Goal: Information Seeking & Learning: Stay updated

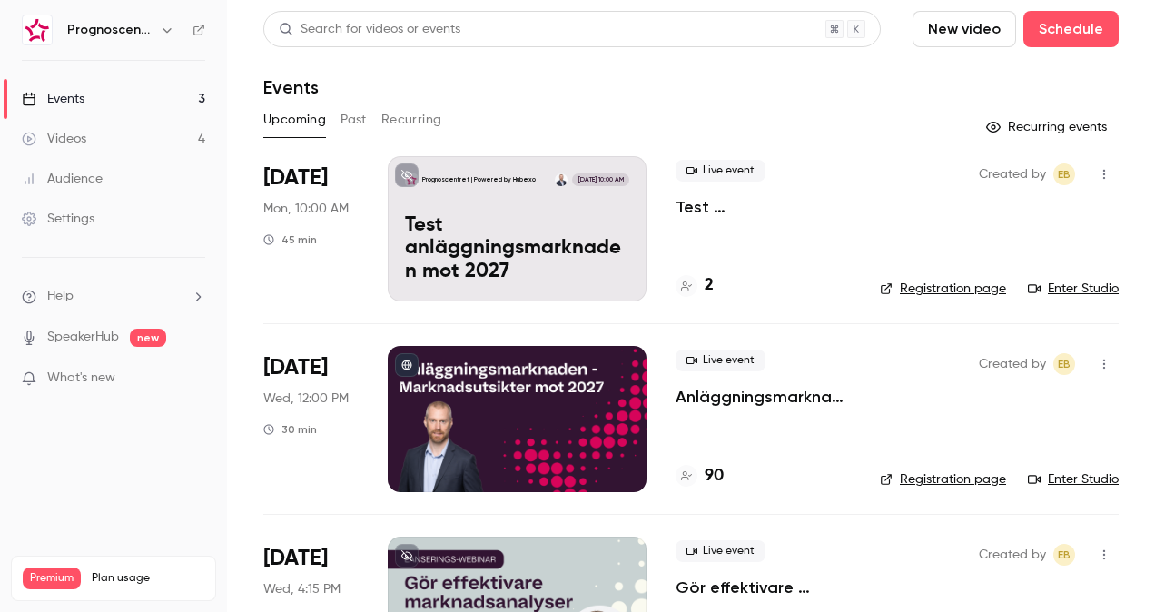
scroll to position [102, 0]
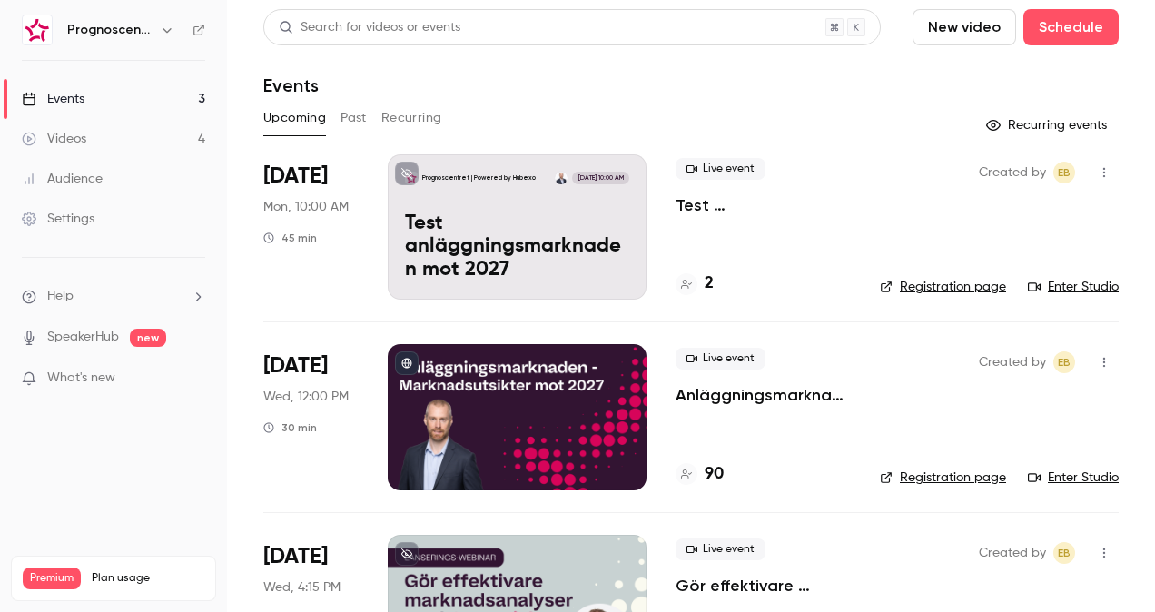
scroll to position [91, 0]
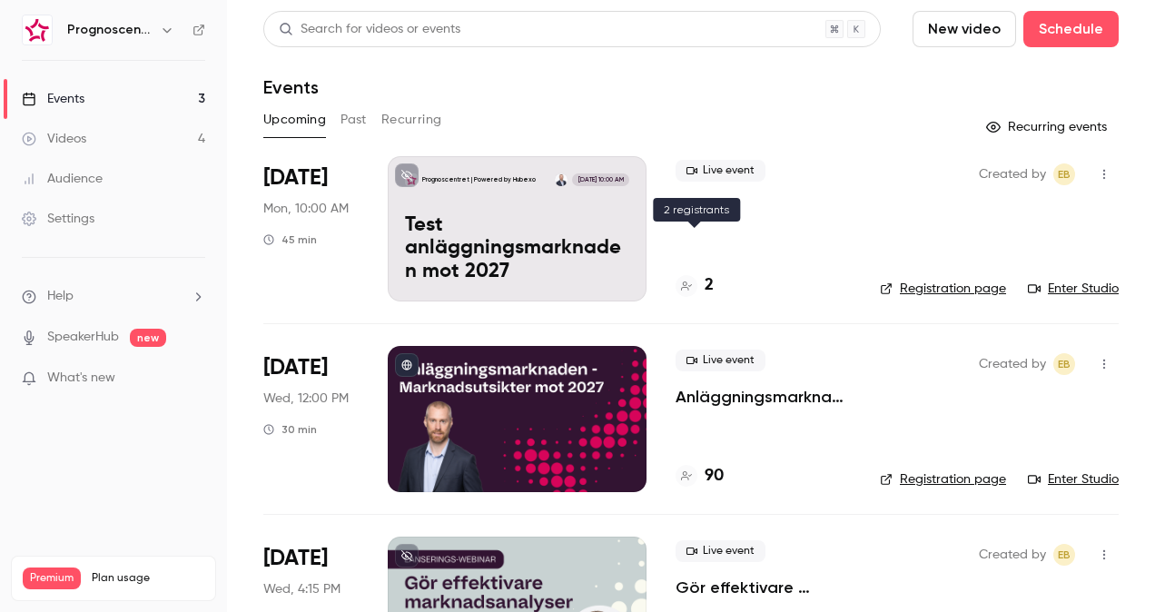
scroll to position [102, 0]
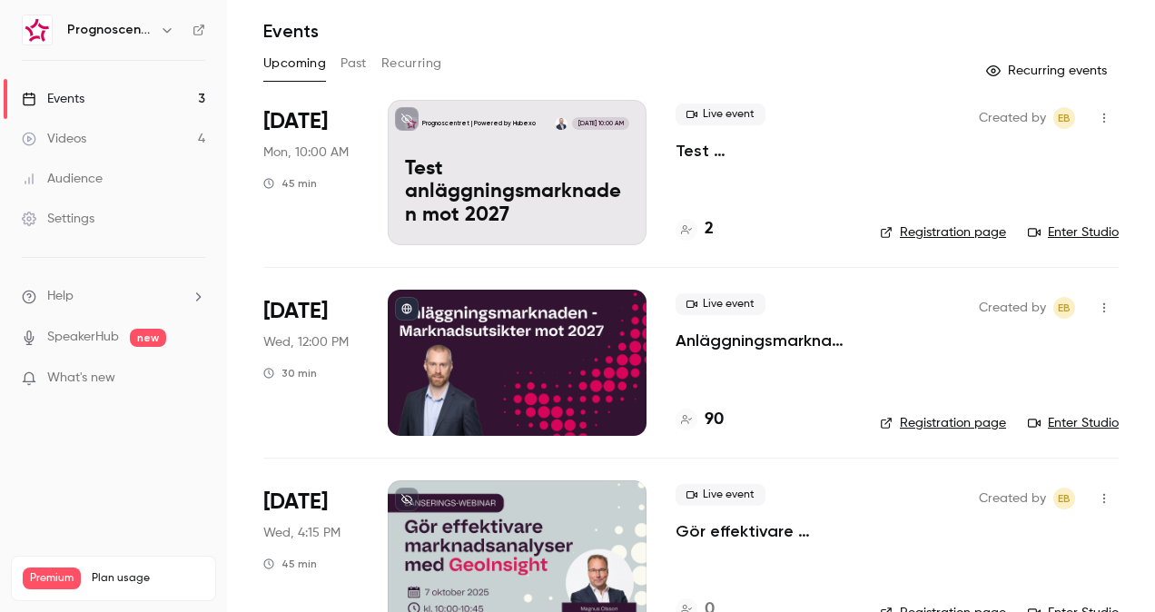
scroll to position [102, 0]
